Goal: Task Accomplishment & Management: Manage account settings

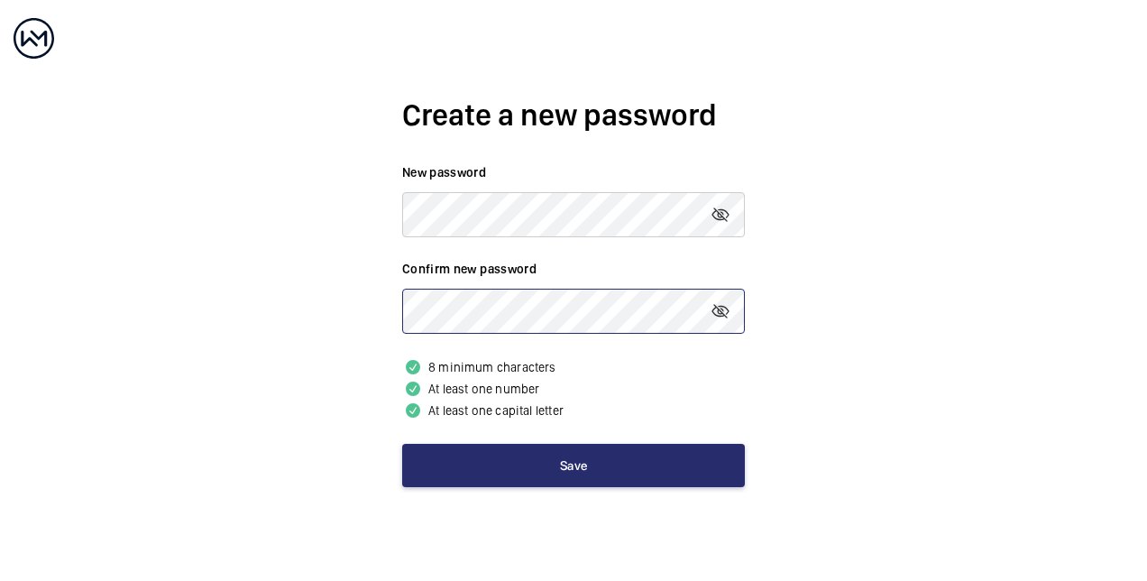
click at [402, 444] on button "Save" at bounding box center [573, 465] width 343 height 43
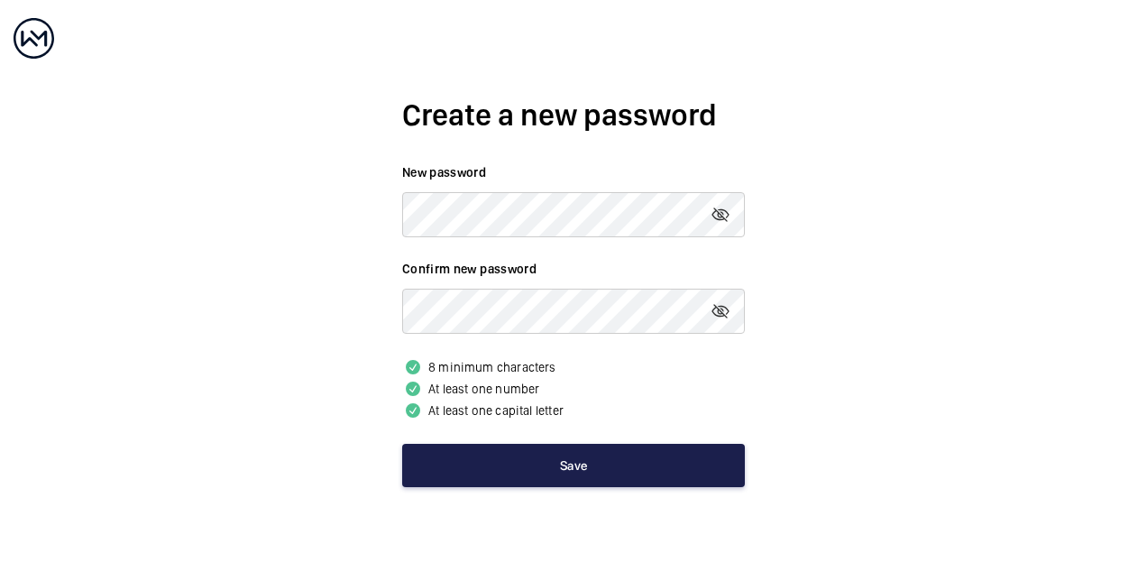
click at [571, 469] on button "Save" at bounding box center [573, 465] width 343 height 43
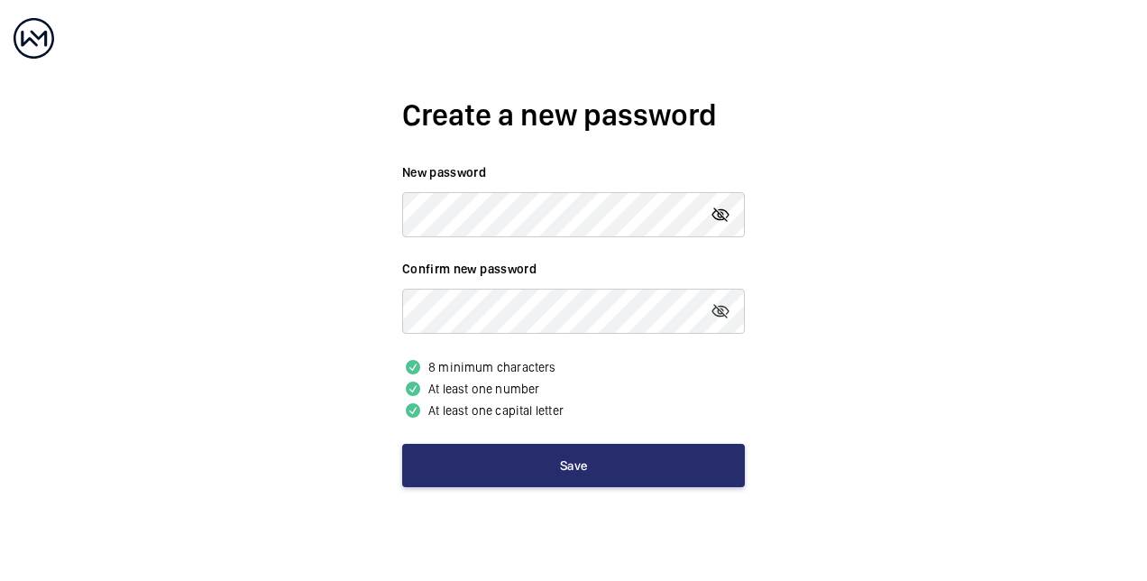
click at [718, 215] on mat-icon at bounding box center [720, 215] width 22 height 22
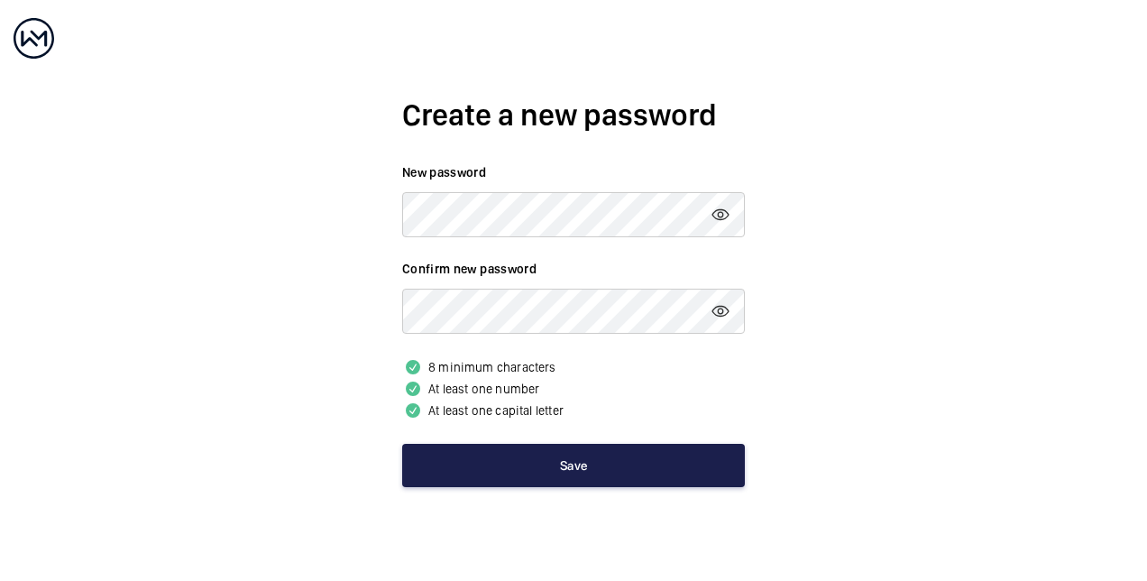
click at [597, 454] on button "Save" at bounding box center [573, 465] width 343 height 43
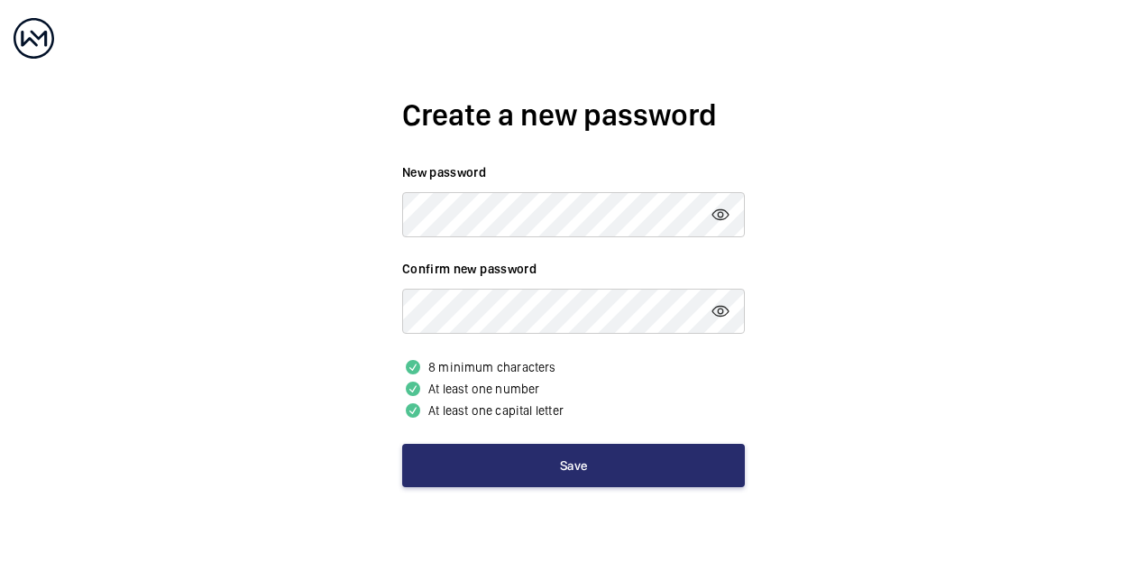
click at [1017, 302] on div "Create a new password New password Confirm new password 8 minimum characters At…" at bounding box center [573, 290] width 1147 height 581
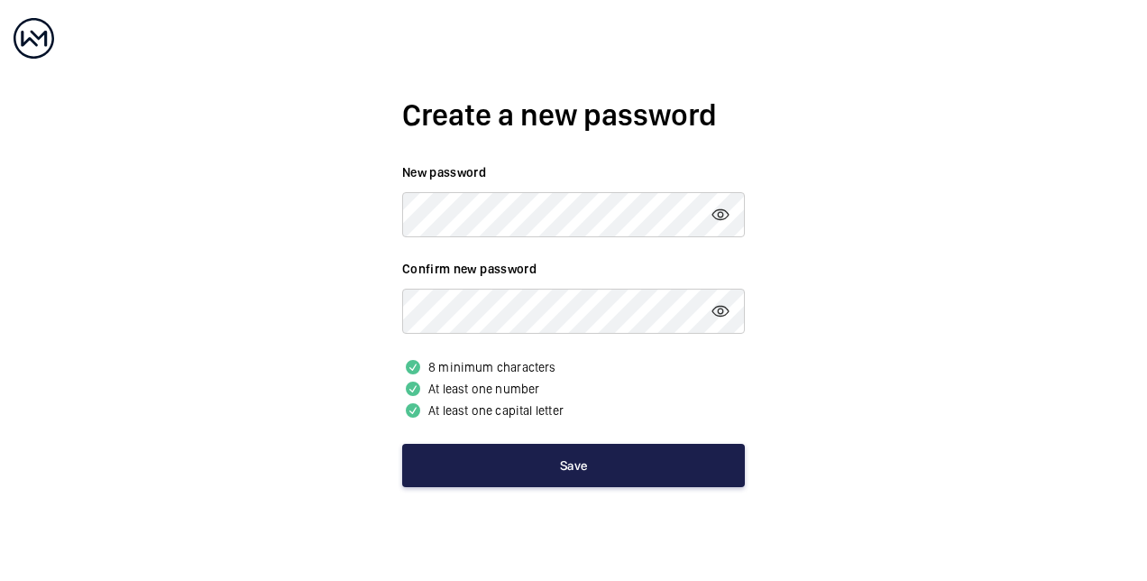
click at [547, 458] on button "Save" at bounding box center [573, 465] width 343 height 43
